Goal: Task Accomplishment & Management: Use online tool/utility

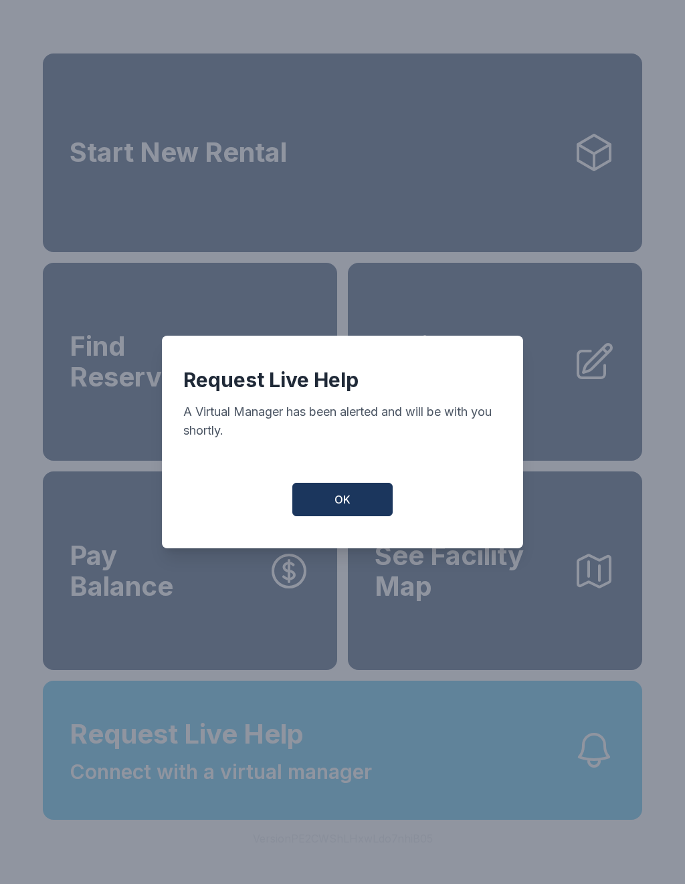
click at [339, 504] on span "OK" at bounding box center [342, 499] width 16 height 16
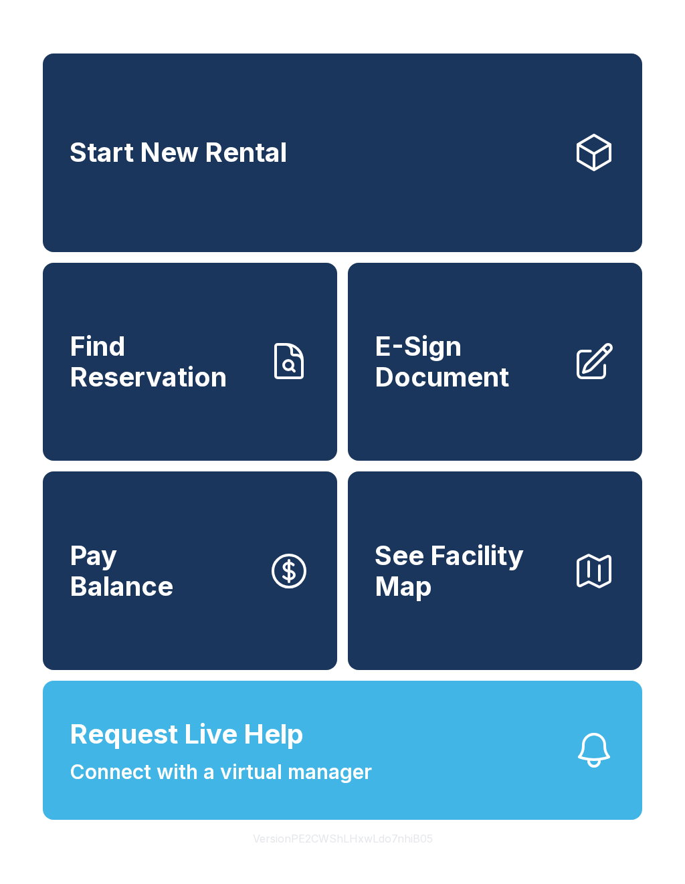
click at [403, 744] on button "Request Live Help Connect with a virtual manager" at bounding box center [342, 749] width 599 height 139
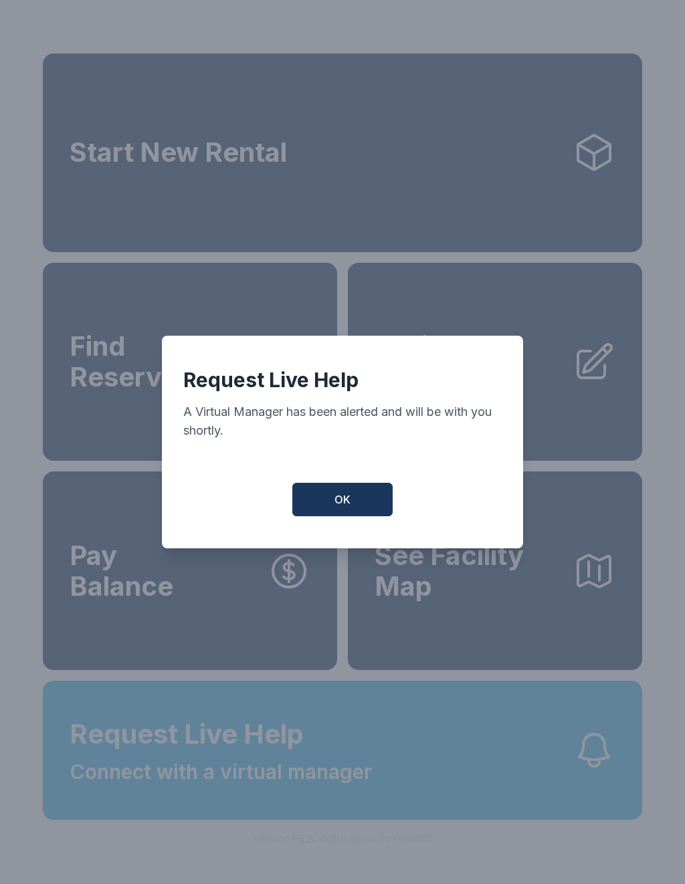
click at [359, 508] on button "OK" at bounding box center [342, 499] width 100 height 33
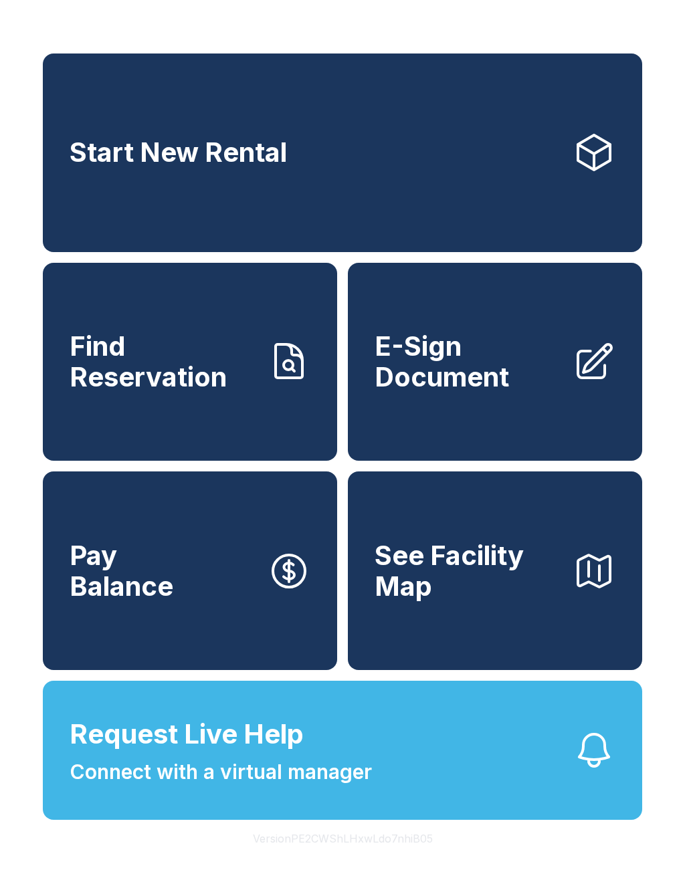
click at [358, 508] on button "See Facility Map" at bounding box center [495, 570] width 294 height 199
click at [175, 365] on span "Find Reservation" at bounding box center [163, 361] width 187 height 61
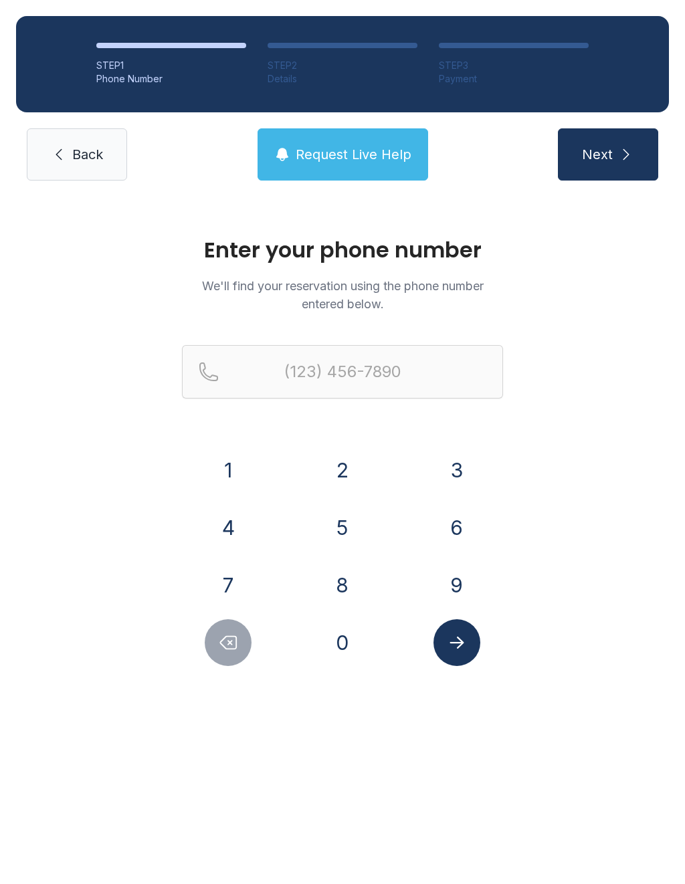
click at [230, 581] on button "7" at bounding box center [228, 585] width 47 height 47
click at [229, 468] on button "1" at bounding box center [228, 470] width 47 height 47
click at [463, 527] on button "6" at bounding box center [456, 527] width 47 height 47
click at [465, 467] on button "3" at bounding box center [456, 470] width 47 height 47
click at [343, 590] on button "8" at bounding box center [342, 585] width 47 height 47
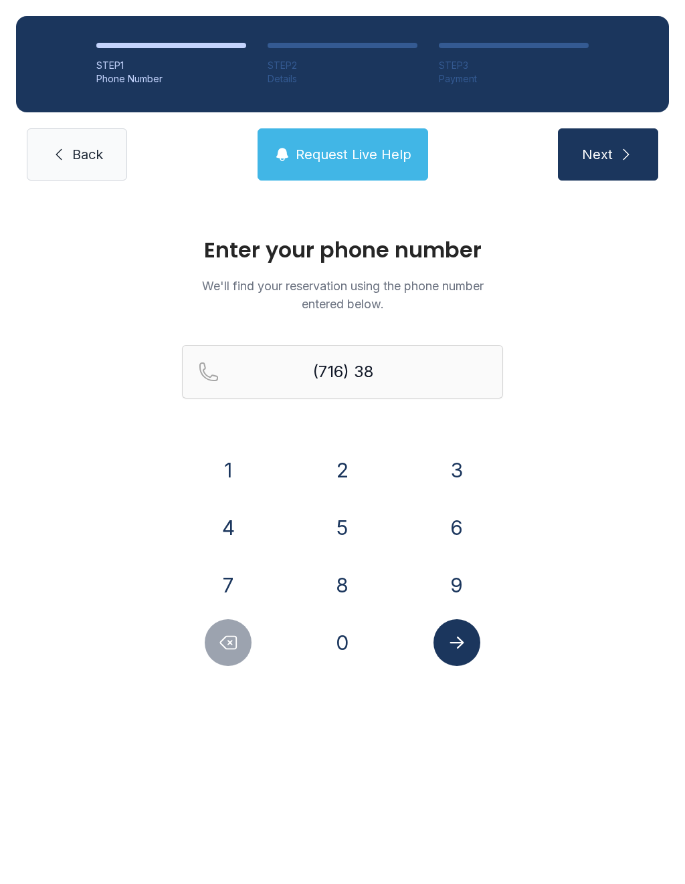
click at [456, 469] on button "3" at bounding box center [456, 470] width 47 height 47
click at [465, 469] on button "3" at bounding box center [456, 470] width 47 height 47
click at [461, 522] on button "6" at bounding box center [456, 527] width 47 height 47
click at [249, 570] on div "7" at bounding box center [228, 585] width 93 height 47
click at [335, 648] on button "0" at bounding box center [342, 642] width 47 height 47
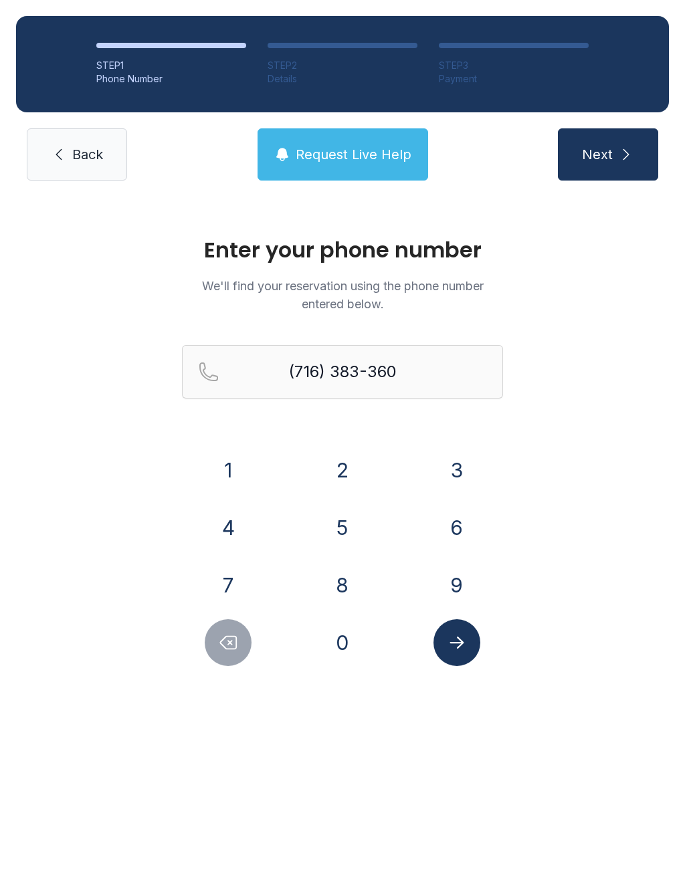
click at [461, 639] on icon "Submit lookup form" at bounding box center [457, 642] width 20 height 20
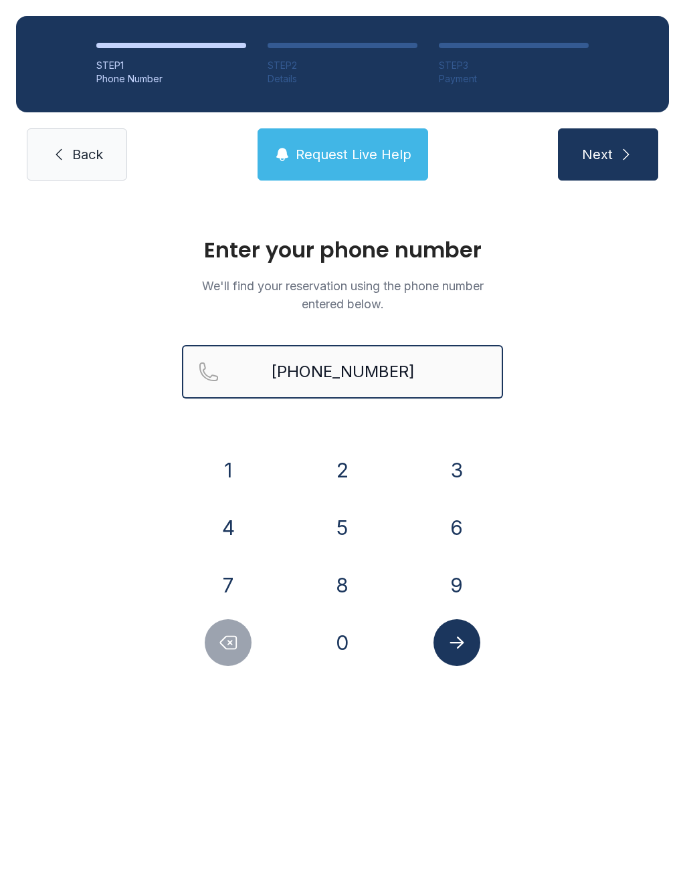
type input "[PHONE_NUMBER]"
click at [587, 551] on div "Enter your phone number We'll find your reservation using the phone number ente…" at bounding box center [342, 458] width 685 height 523
click at [456, 639] on icon "Submit lookup form" at bounding box center [457, 642] width 20 height 20
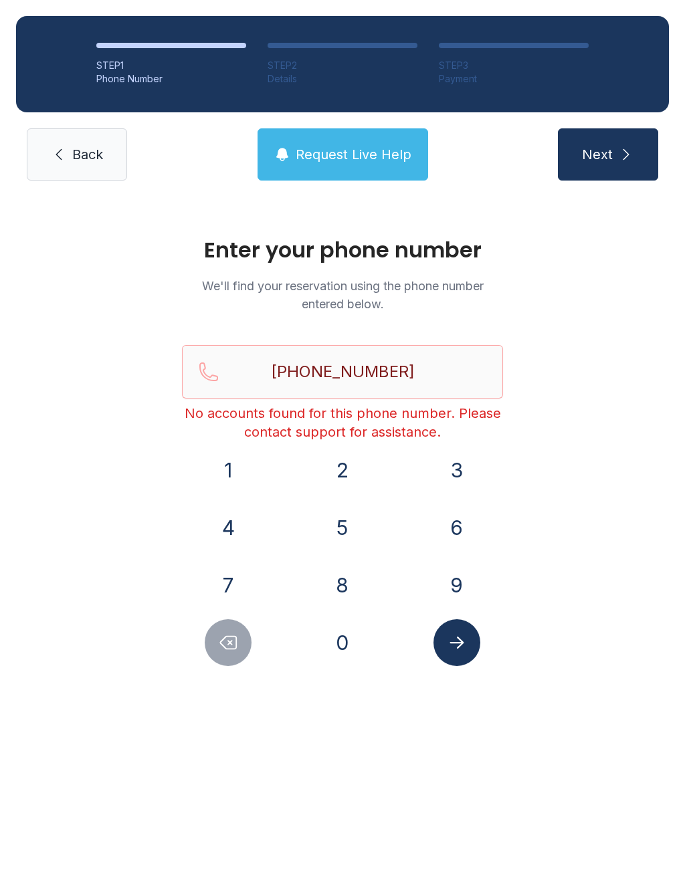
click at [72, 147] on span "Back" at bounding box center [87, 154] width 31 height 19
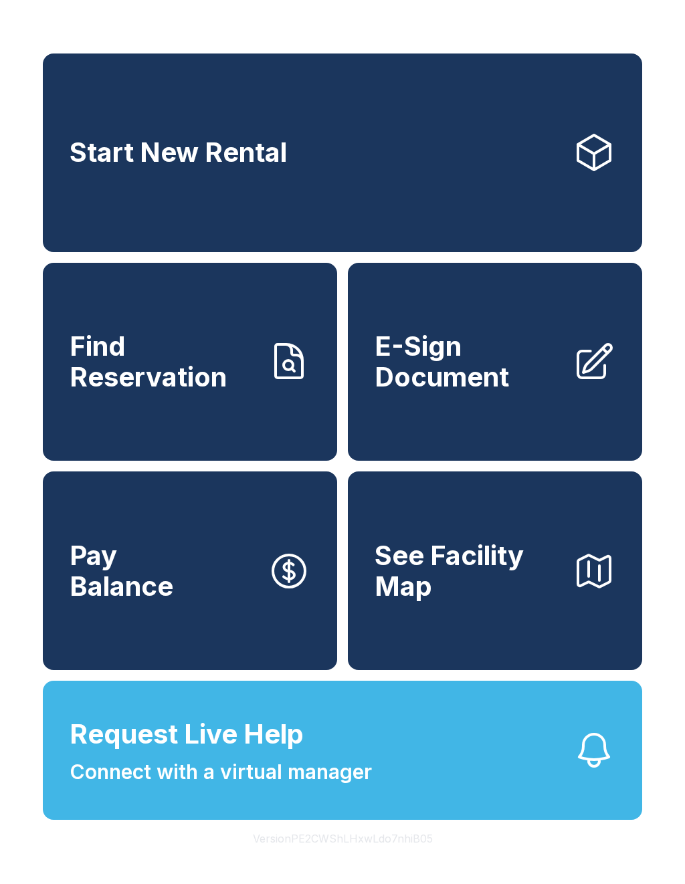
click at [479, 373] on span "E-Sign Document" at bounding box center [467, 361] width 187 height 61
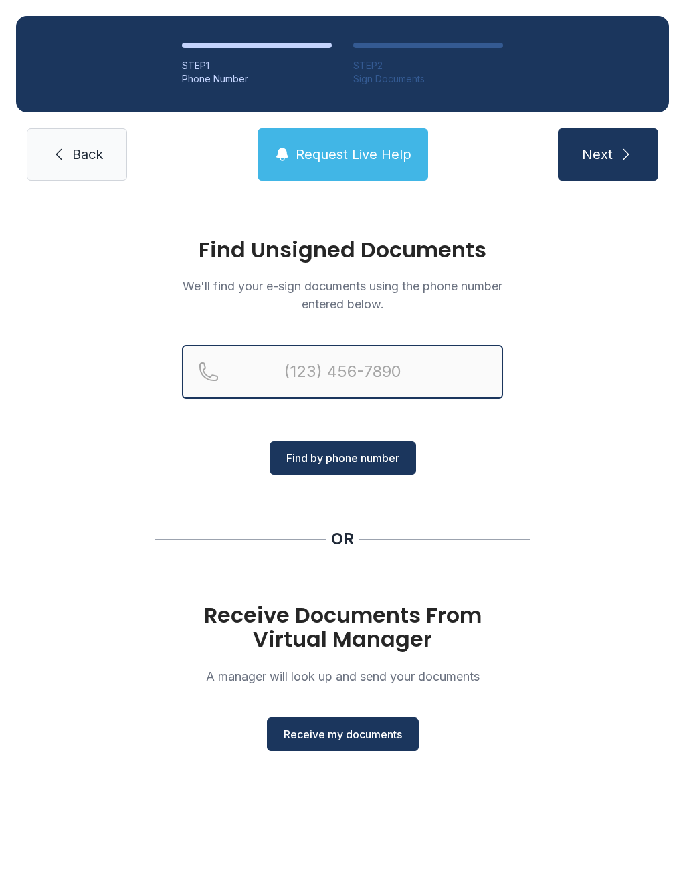
click at [375, 360] on input "Reservation phone number" at bounding box center [342, 371] width 321 height 53
type input "[PHONE_NUMBER]"
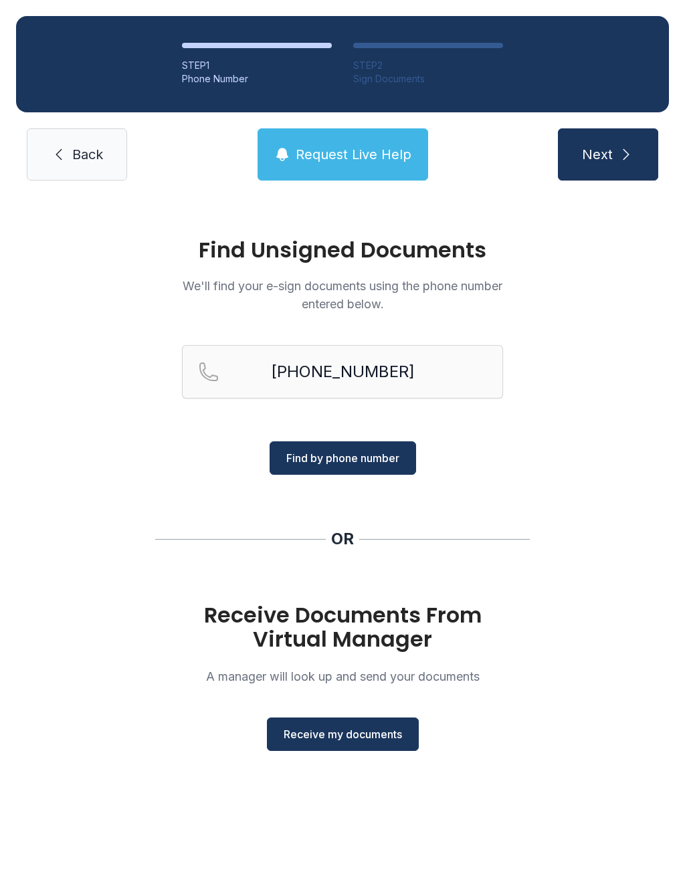
click at [370, 456] on span "Find by phone number" at bounding box center [342, 458] width 113 height 16
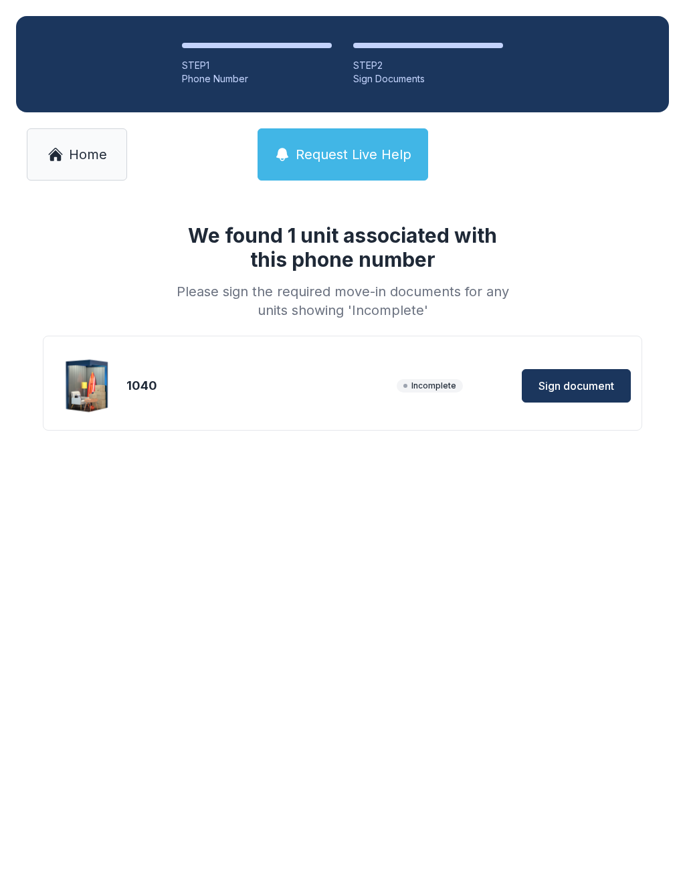
click at [588, 376] on button "Sign document" at bounding box center [575, 385] width 109 height 33
click at [578, 380] on span "Sign document" at bounding box center [576, 386] width 76 height 16
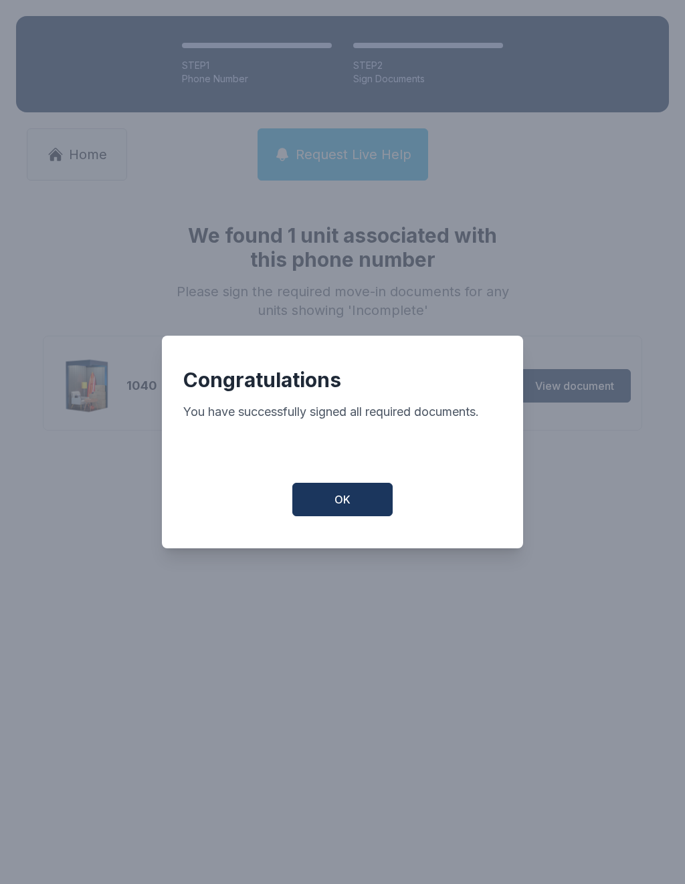
click at [363, 505] on button "OK" at bounding box center [342, 499] width 100 height 33
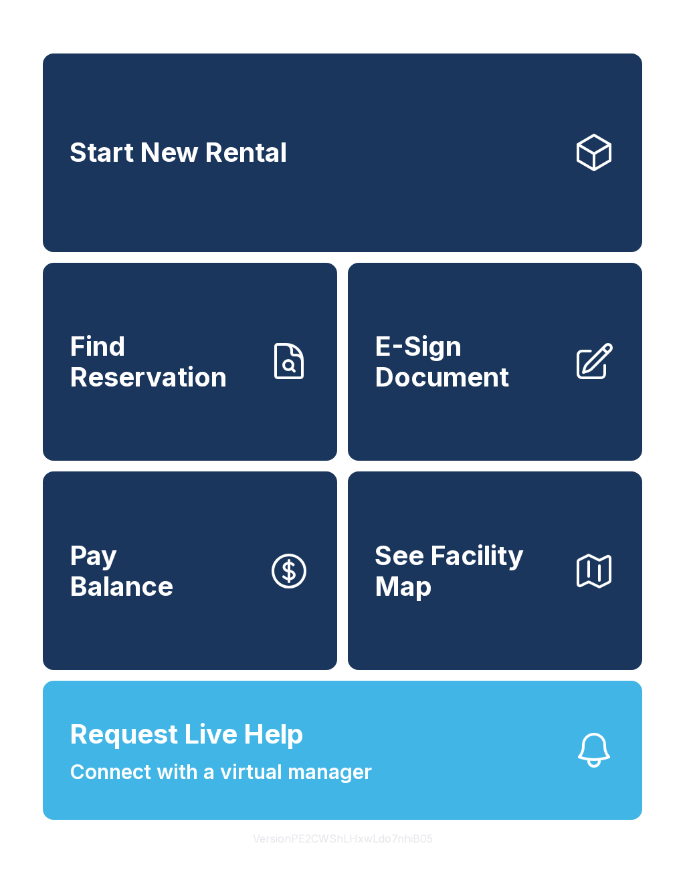
click at [519, 380] on span "E-Sign Document" at bounding box center [467, 361] width 187 height 61
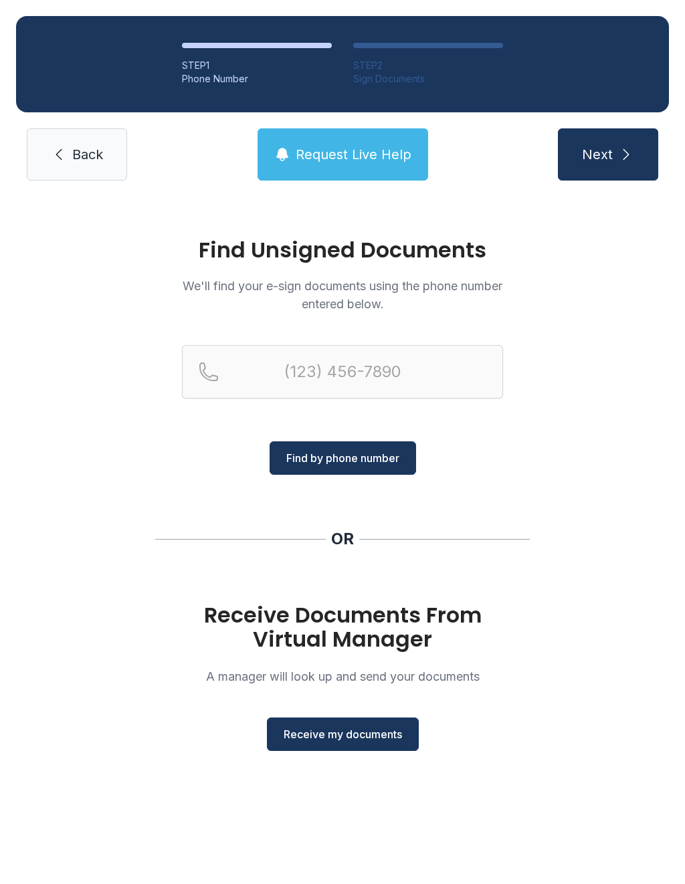
click at [81, 154] on span "Back" at bounding box center [87, 154] width 31 height 19
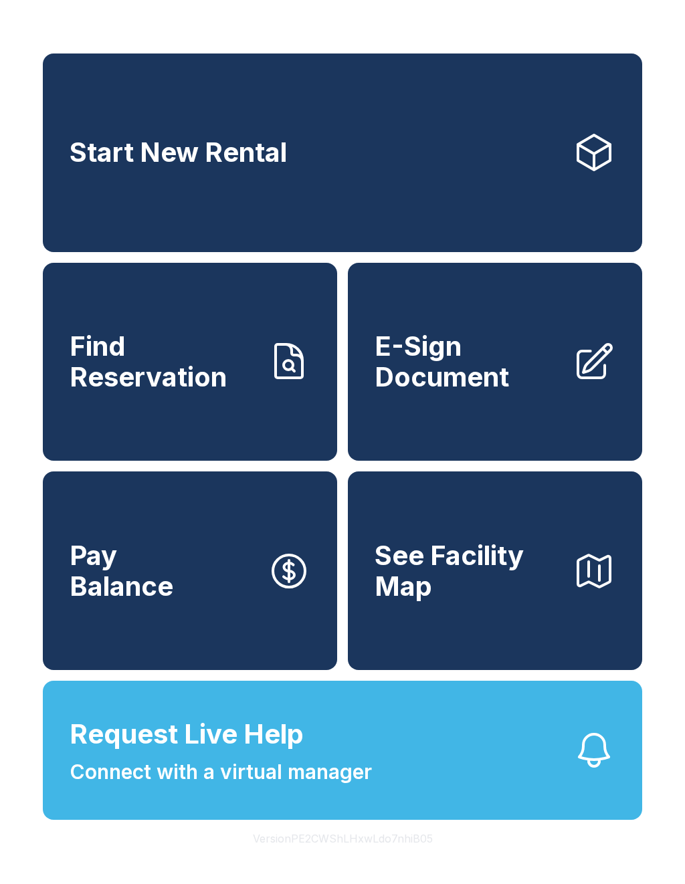
click at [473, 795] on button "Request Live Help Connect with a virtual manager" at bounding box center [342, 749] width 599 height 139
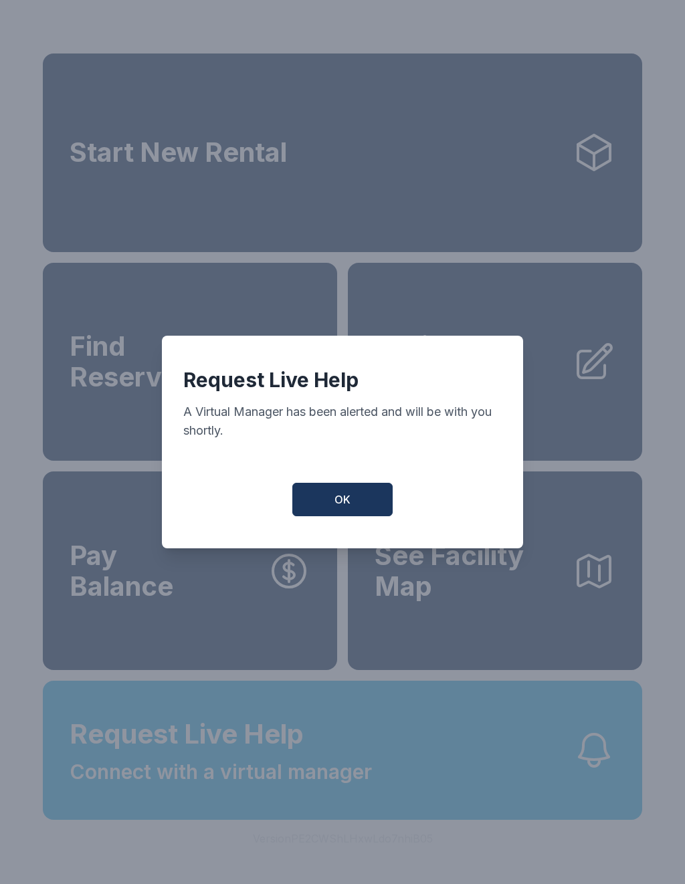
click at [370, 516] on button "OK" at bounding box center [342, 499] width 100 height 33
